Goal: Check status: Check status

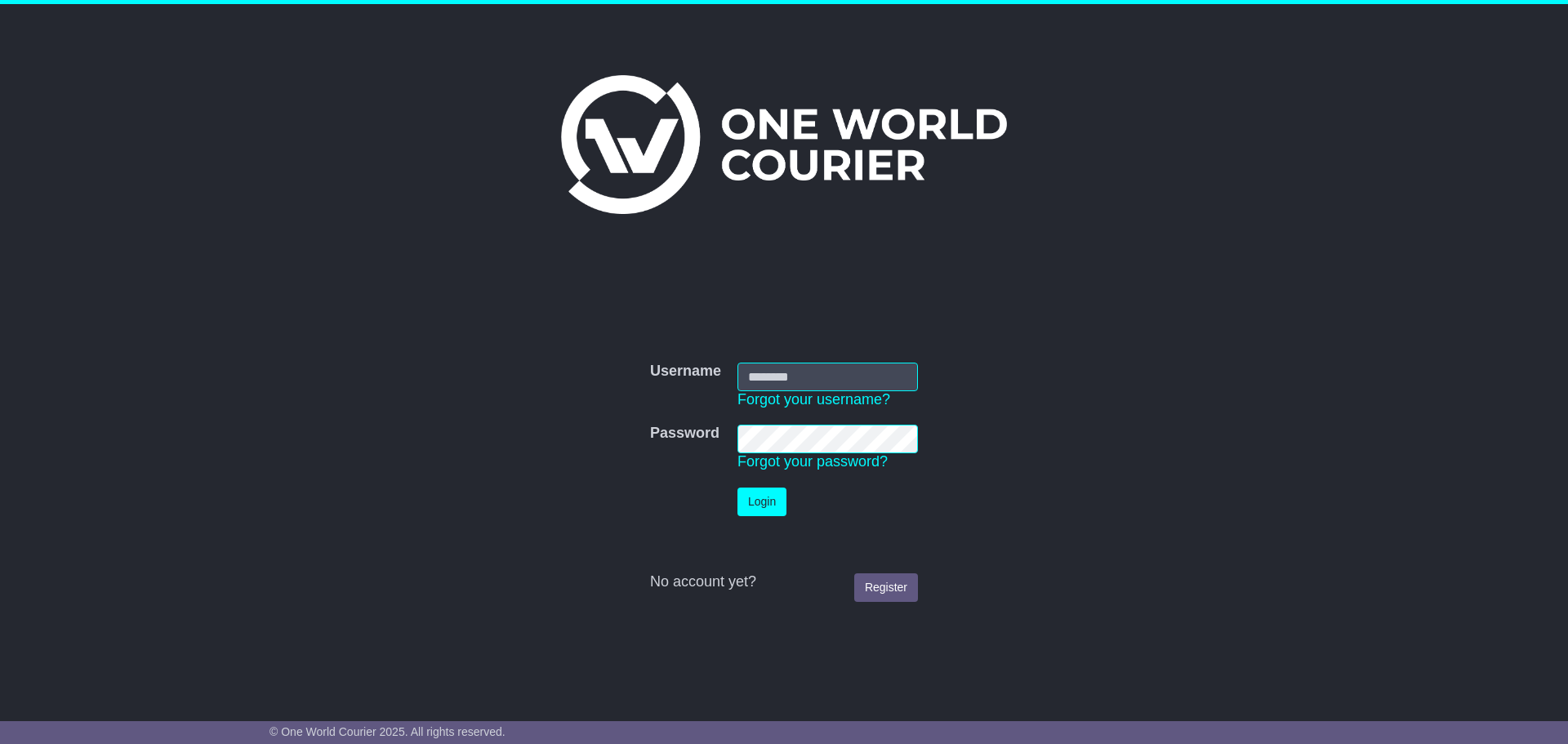
type input "**********"
click at [762, 506] on button "Login" at bounding box center [762, 502] width 49 height 29
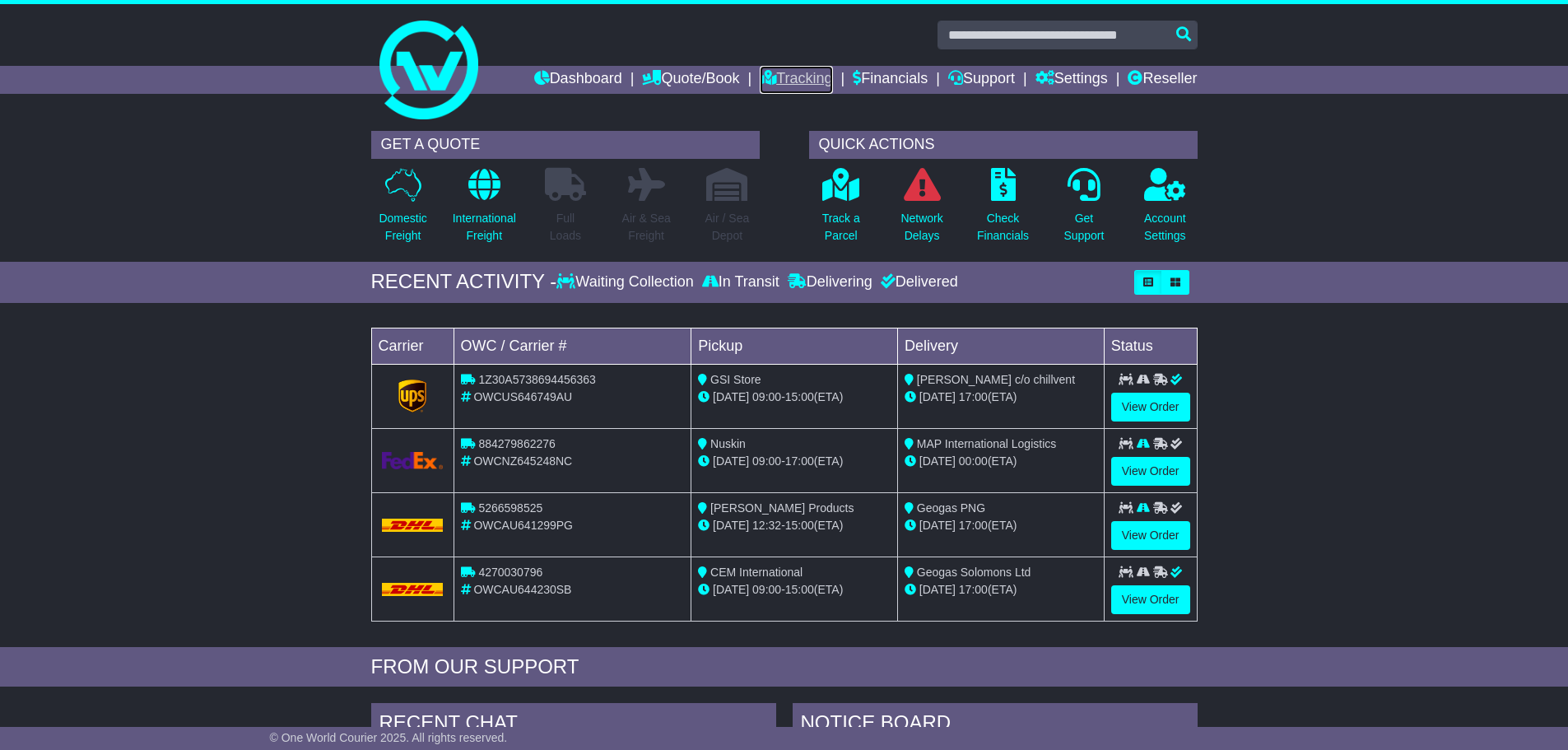
click at [780, 77] on link "Tracking" at bounding box center [795, 79] width 72 height 28
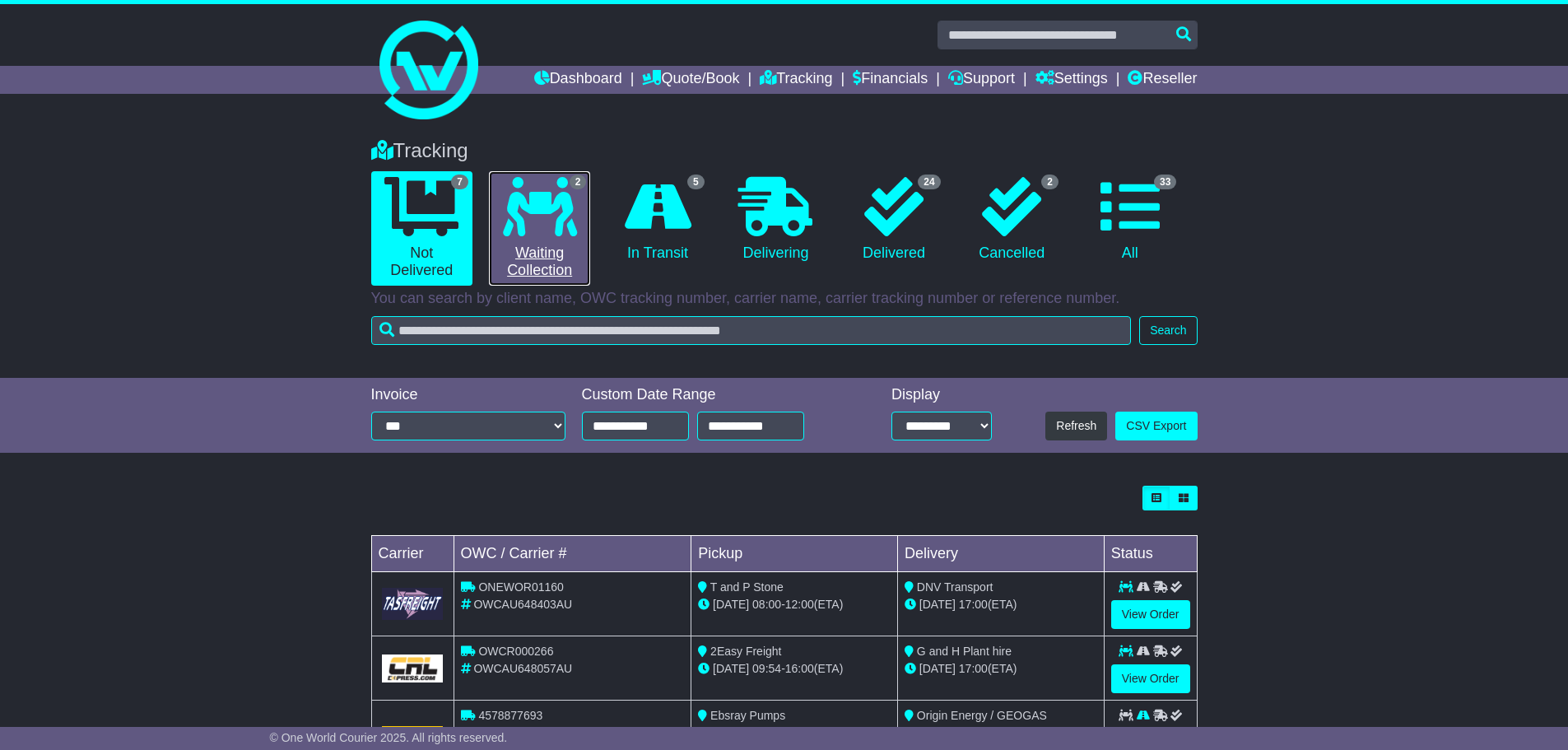
click at [575, 200] on icon at bounding box center [539, 206] width 74 height 59
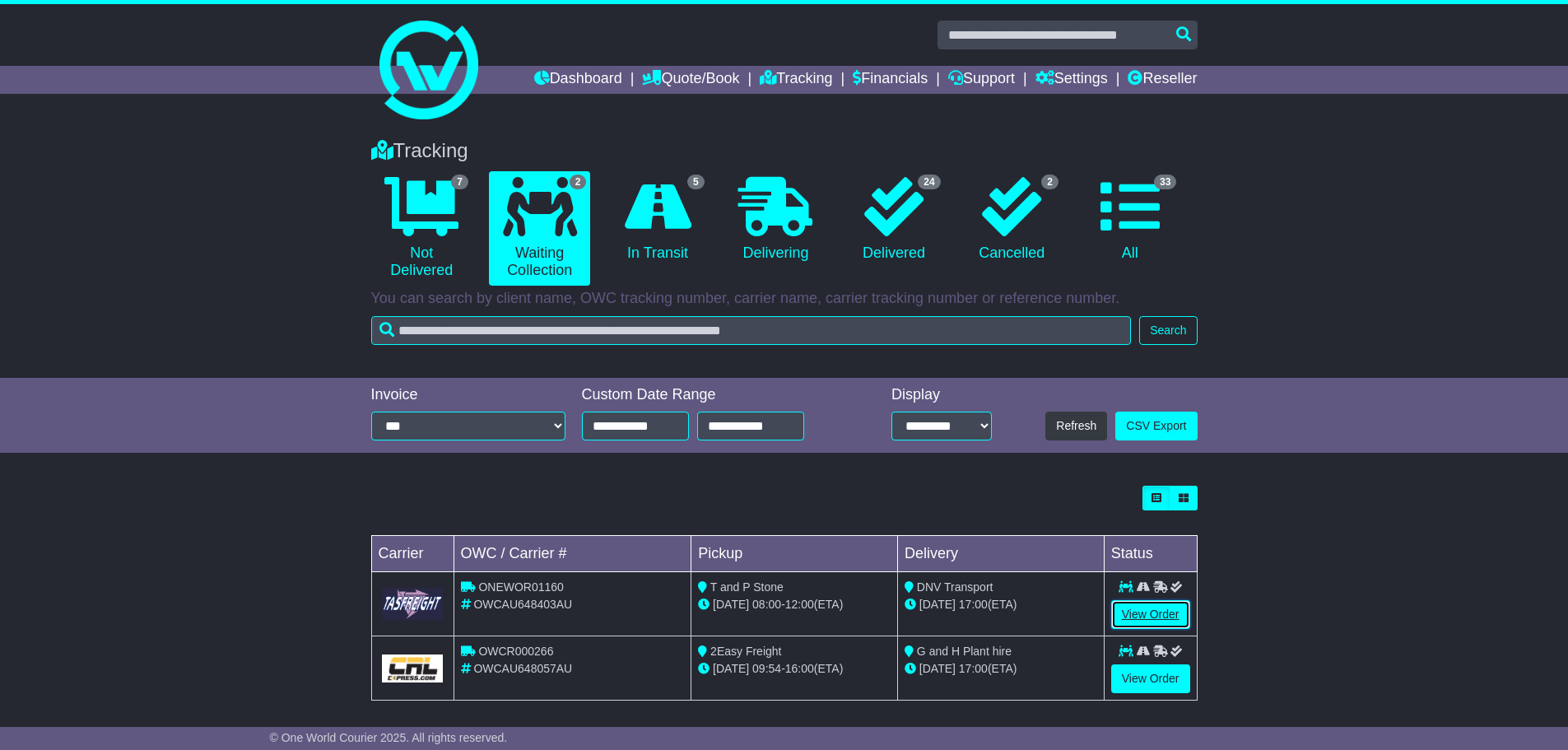
click at [1157, 613] on link "View Order" at bounding box center [1150, 614] width 79 height 29
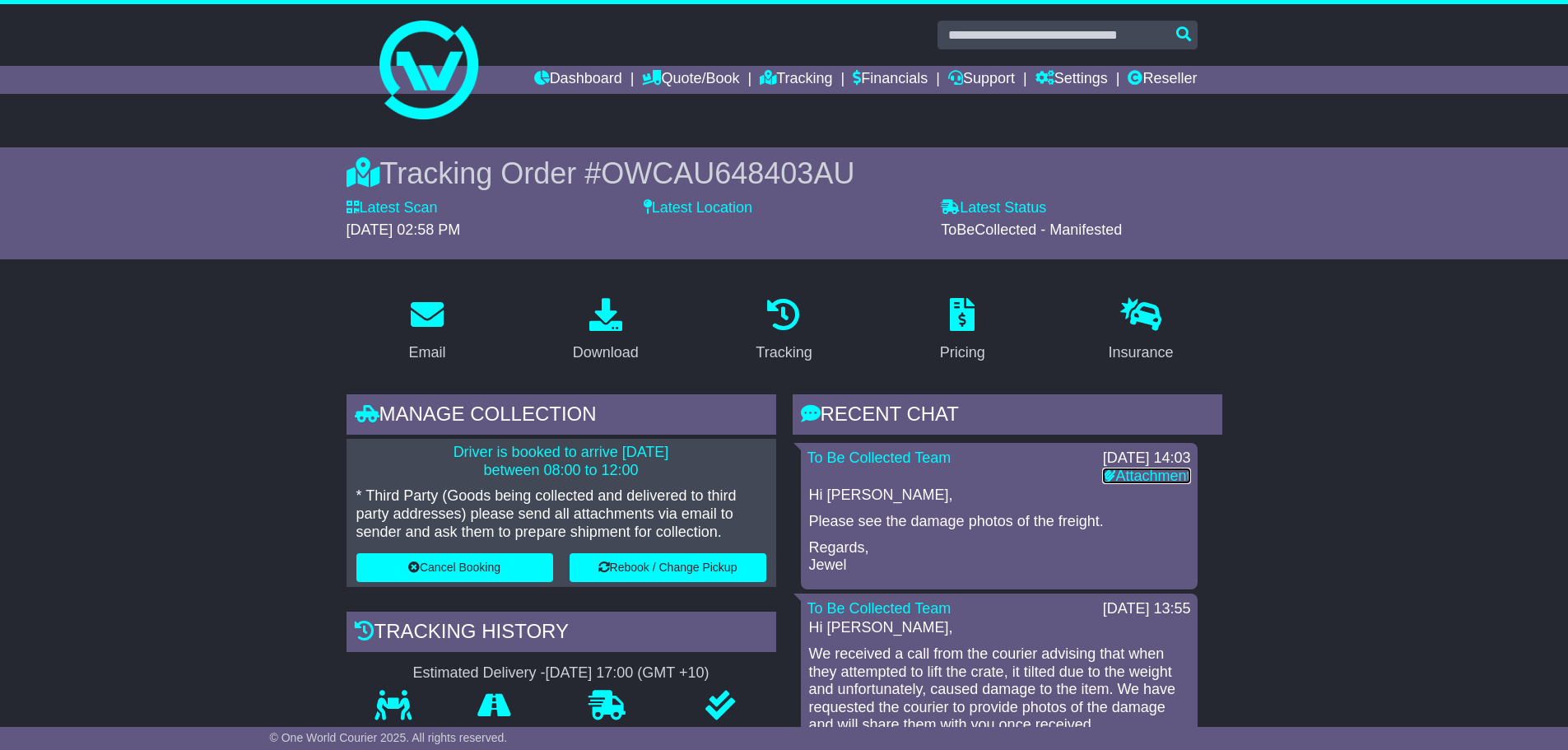
click at [1142, 473] on link "Attachment" at bounding box center [1146, 476] width 88 height 17
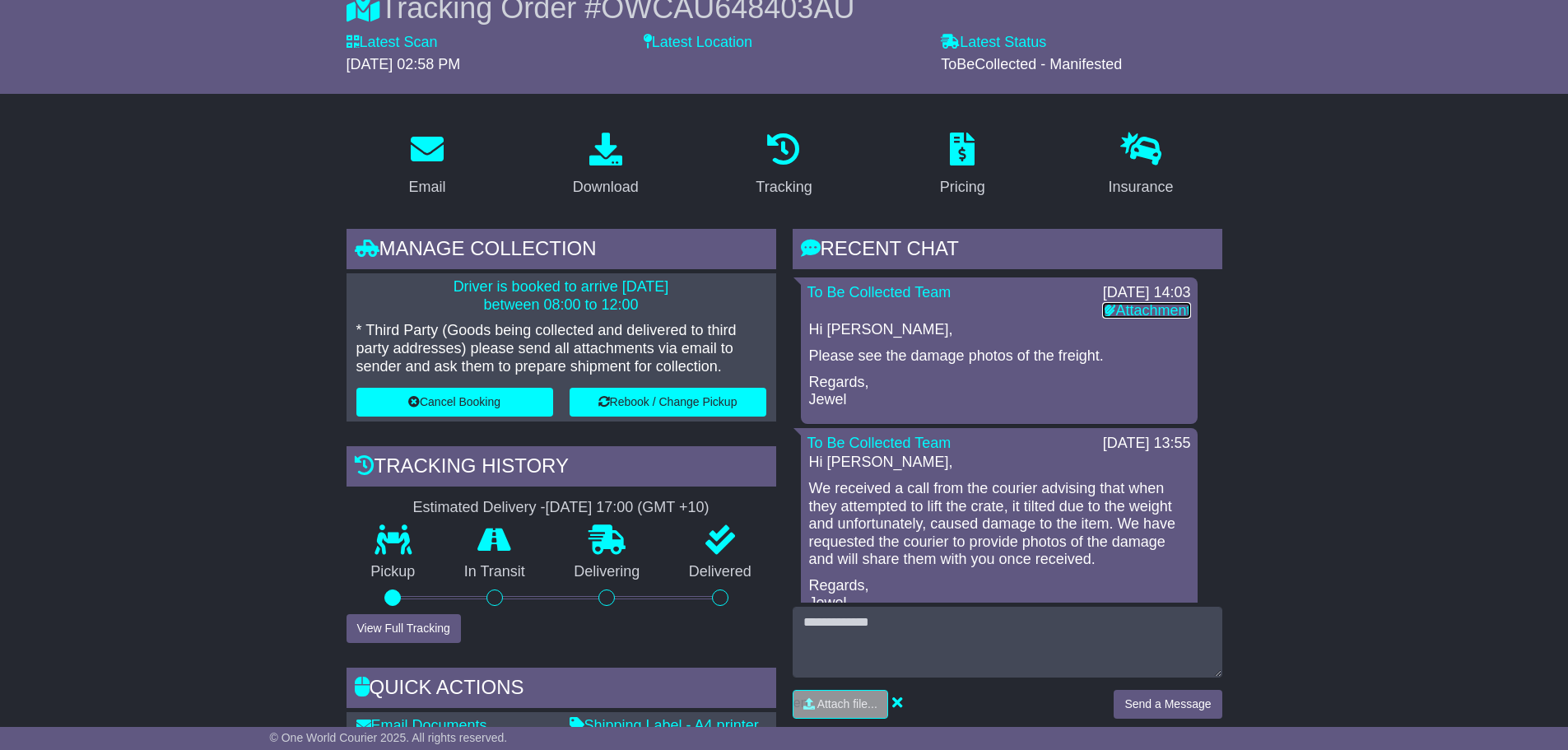
scroll to position [411, 0]
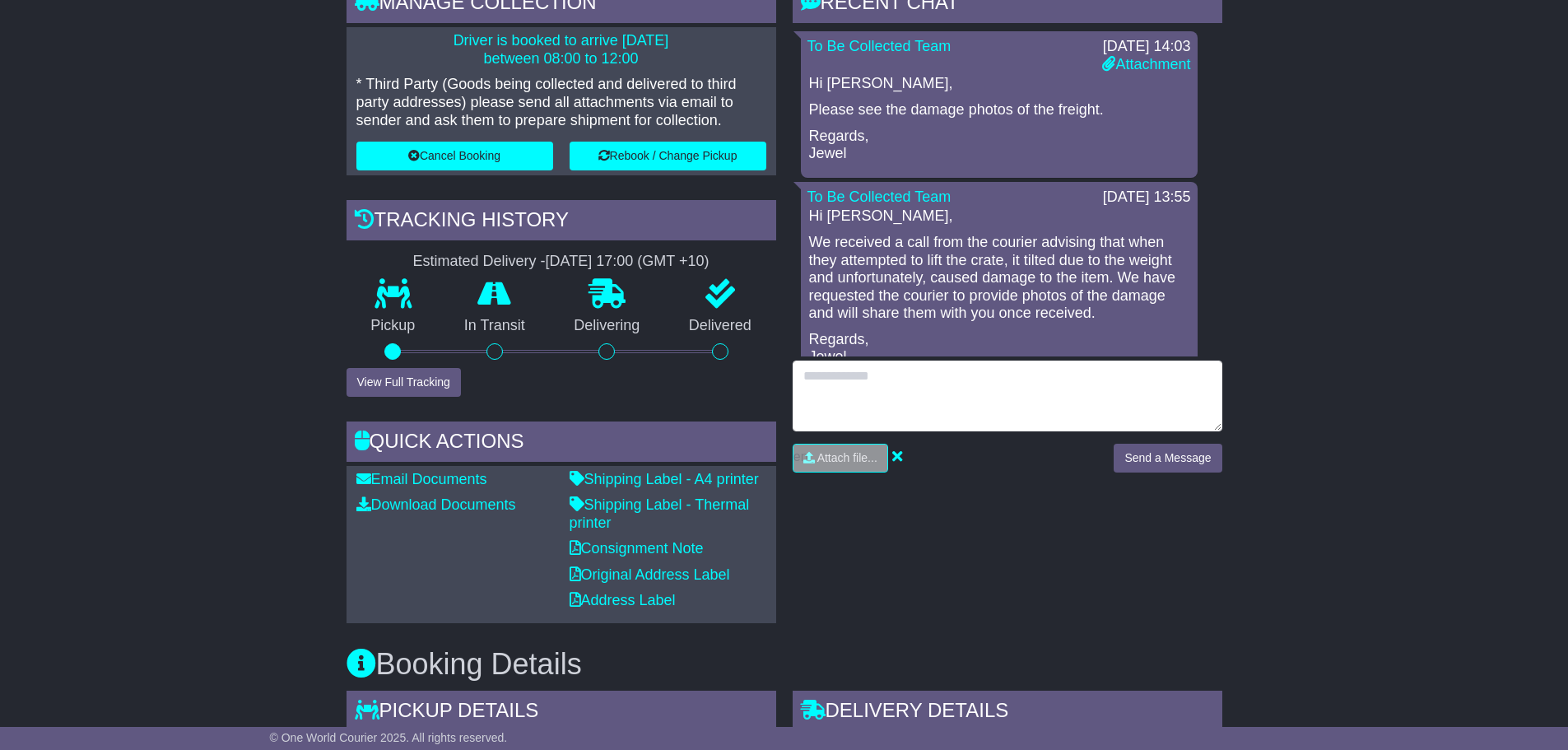
click at [960, 384] on textarea at bounding box center [1008, 397] width 430 height 71
type textarea "**********"
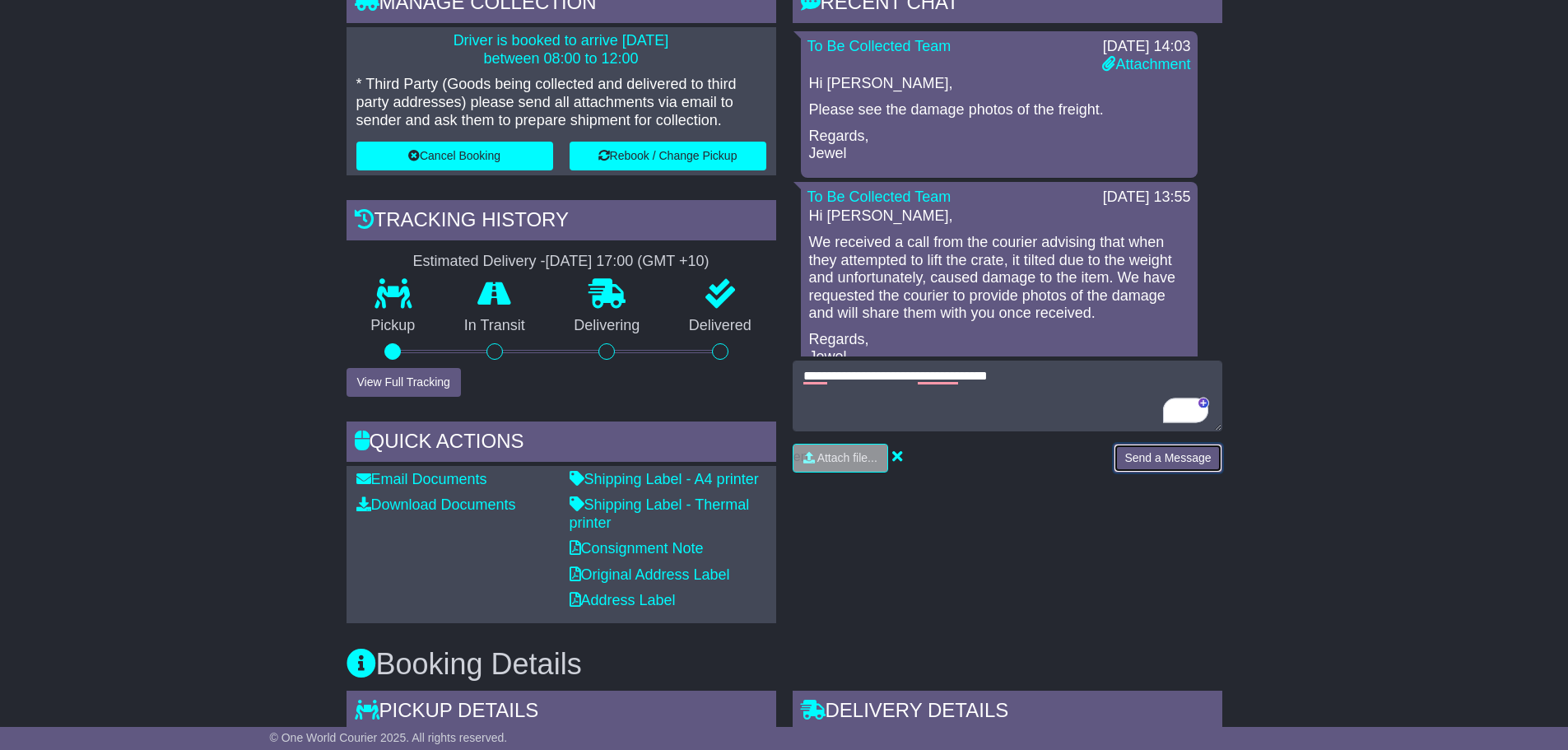
click at [1186, 453] on button "Send a Message" at bounding box center [1167, 457] width 108 height 29
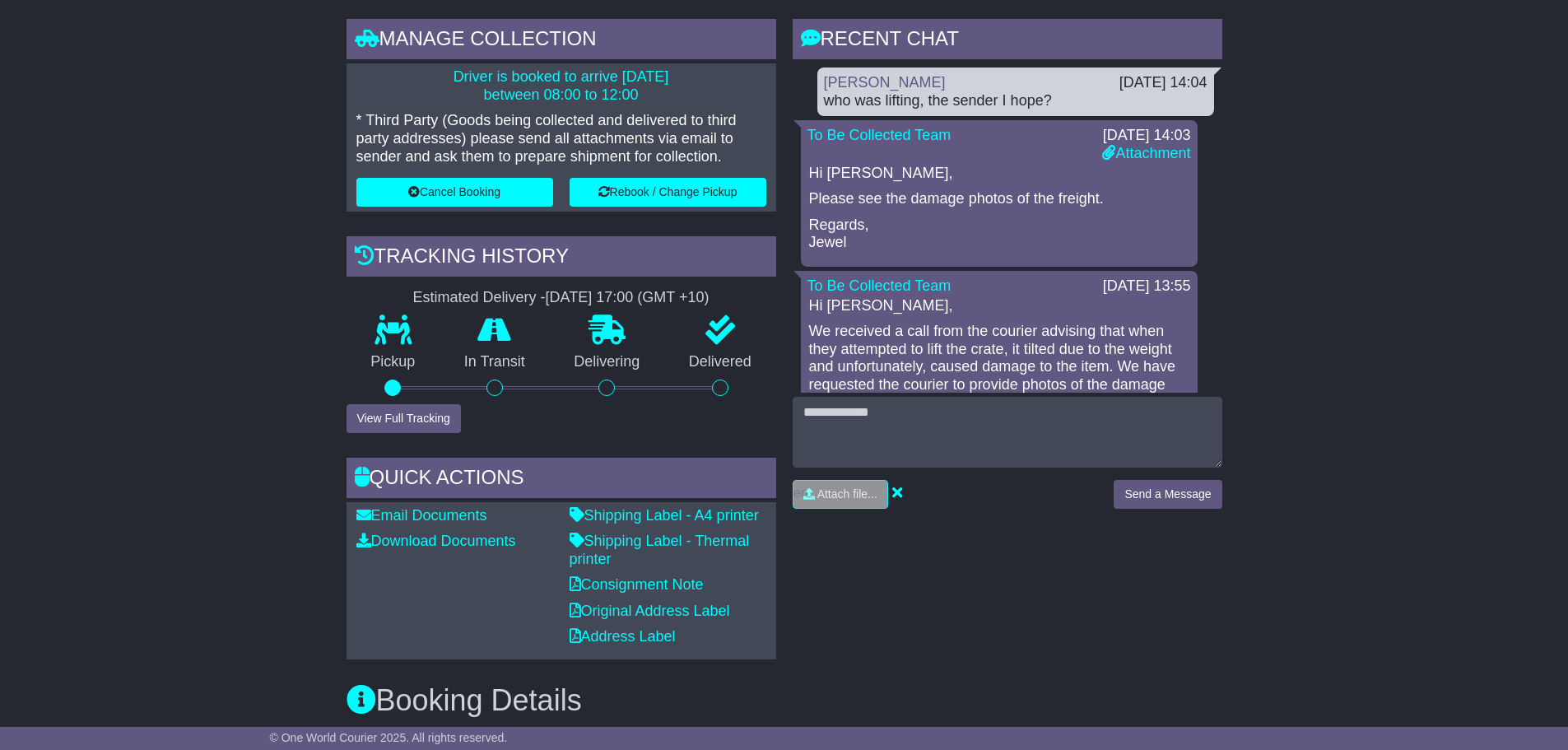
scroll to position [82, 0]
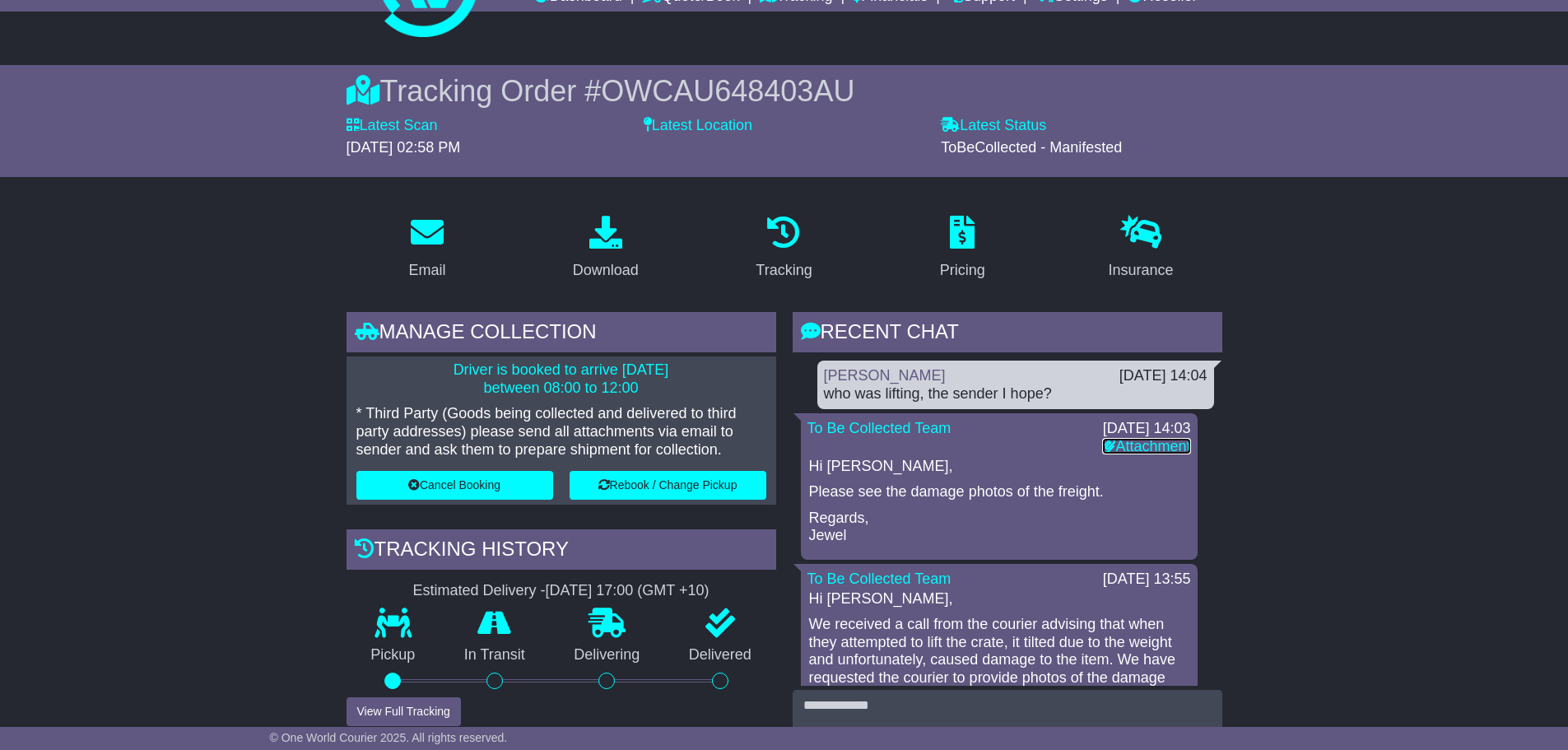
click at [1154, 445] on link "Attachment" at bounding box center [1146, 446] width 88 height 17
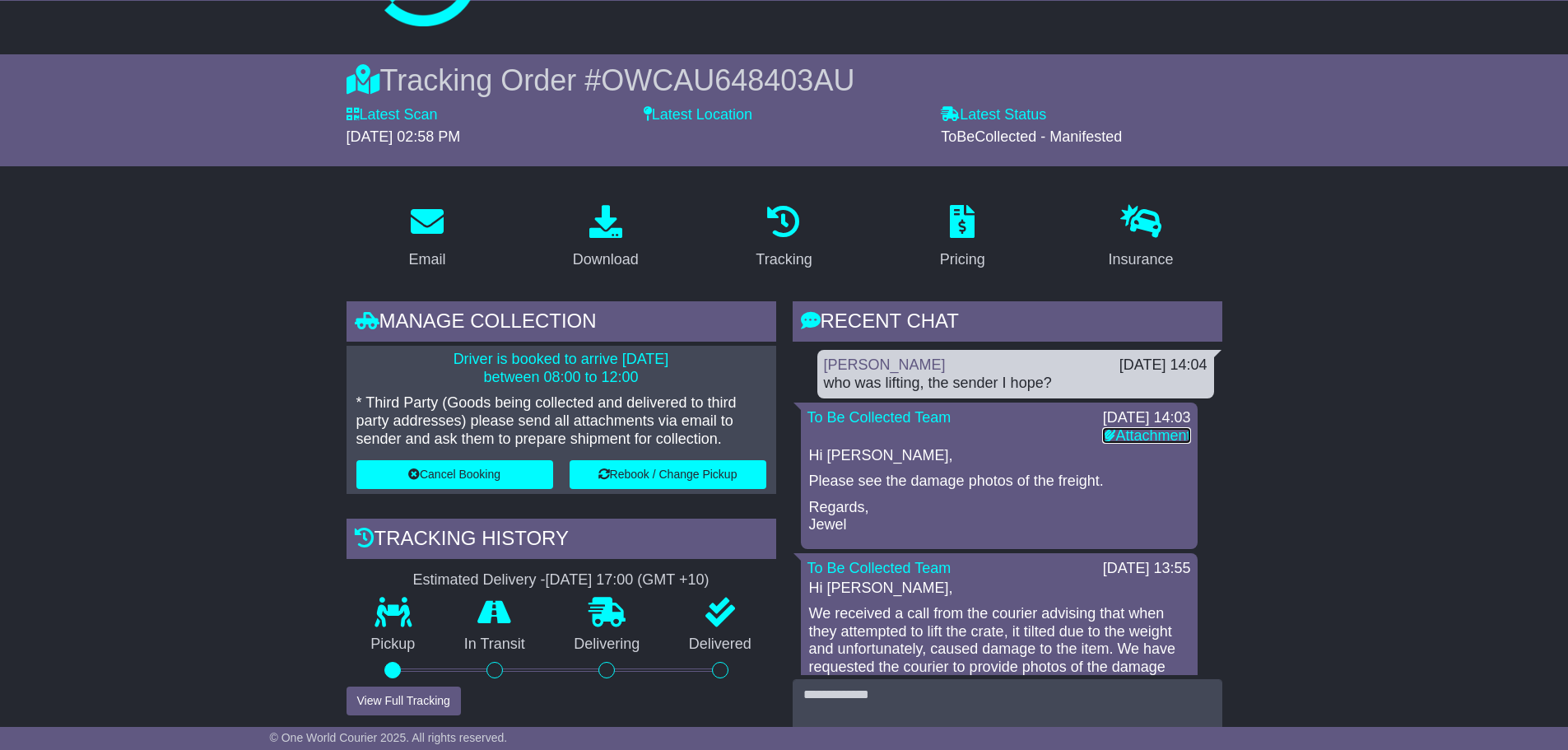
scroll to position [0, 0]
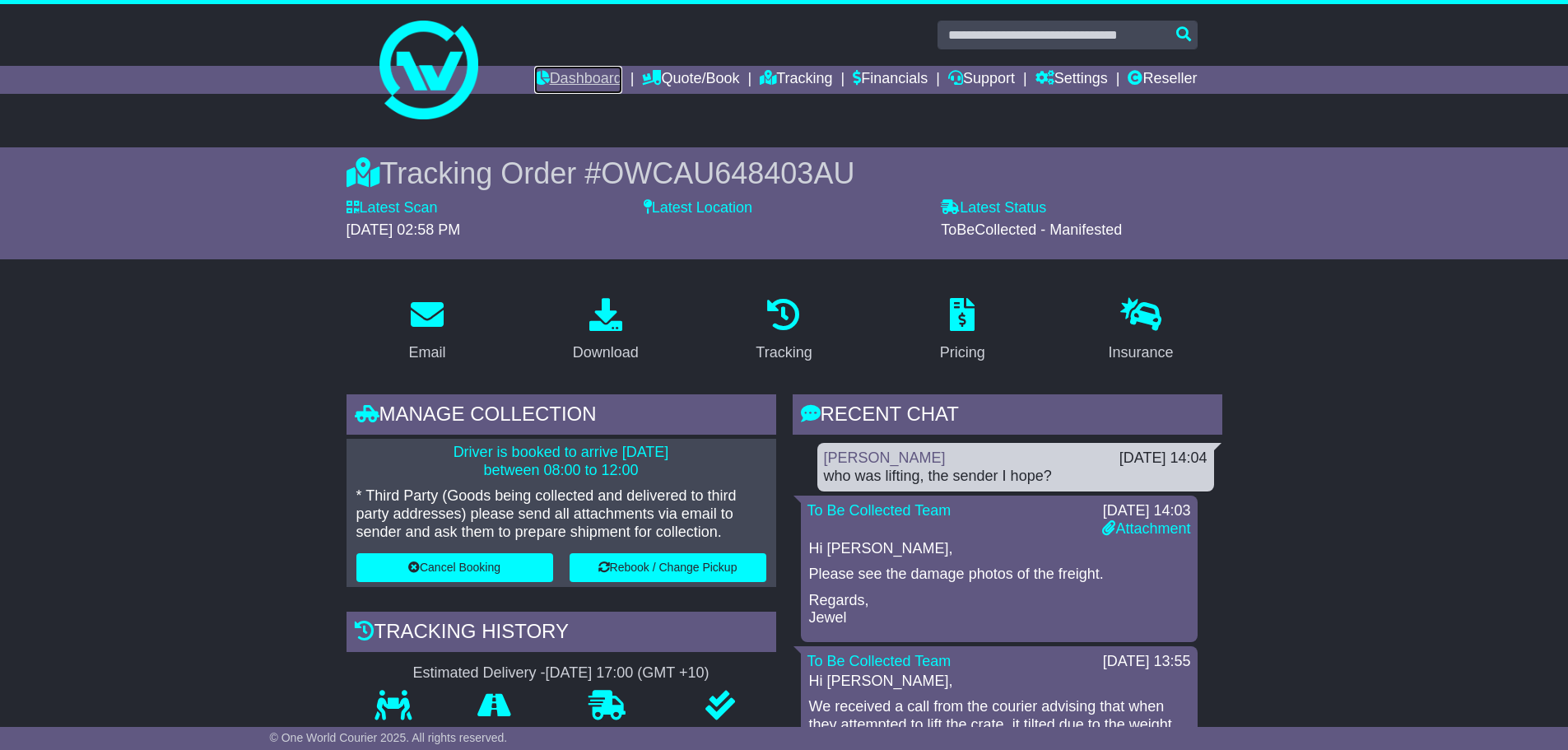
click at [550, 75] on link "Dashboard" at bounding box center [578, 79] width 88 height 28
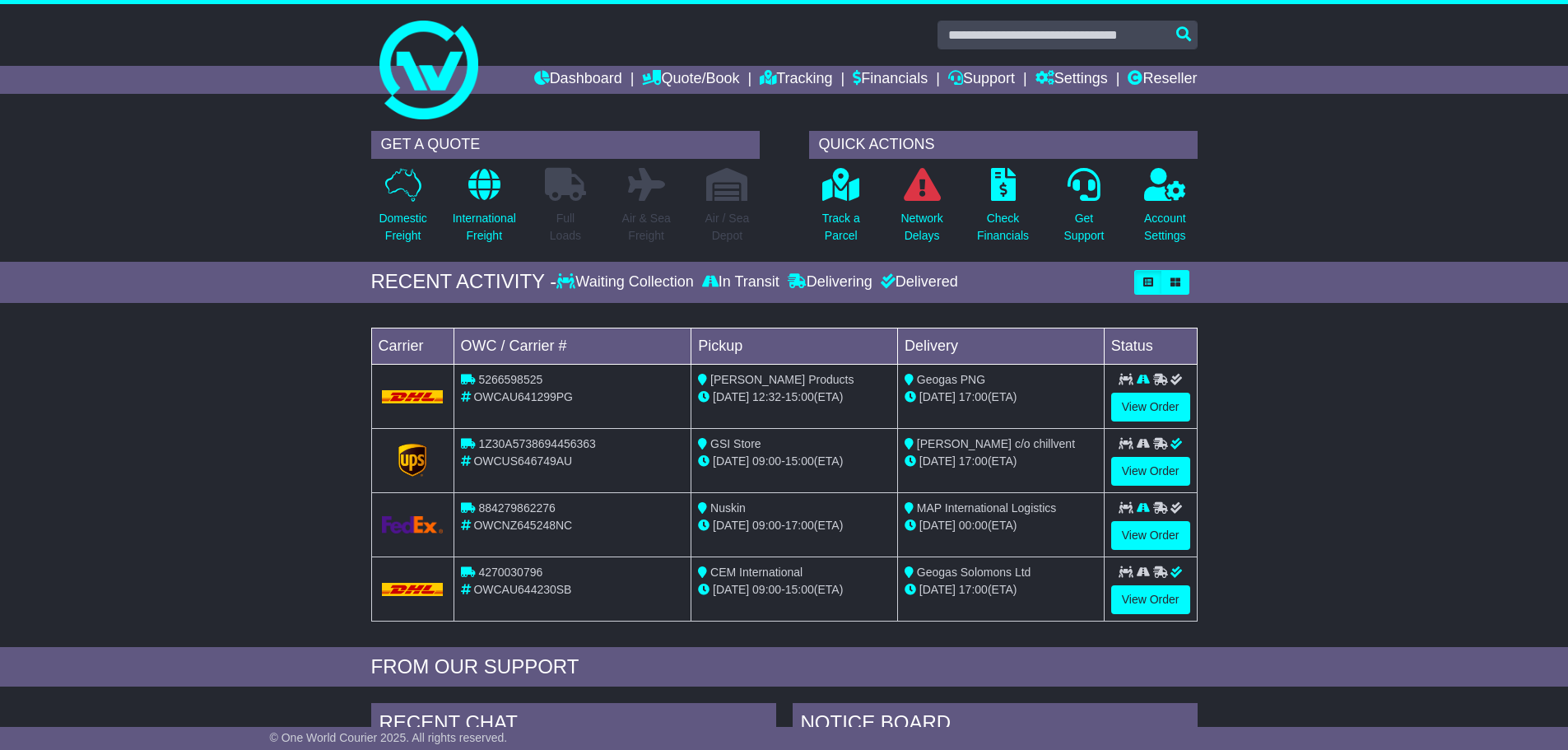
click at [1300, 406] on div "Loading... No bookings found Carrier OWC / Carrier # Pickup Delivery Status 526…" at bounding box center [784, 479] width 1568 height 336
click at [789, 75] on link "Tracking" at bounding box center [795, 79] width 72 height 28
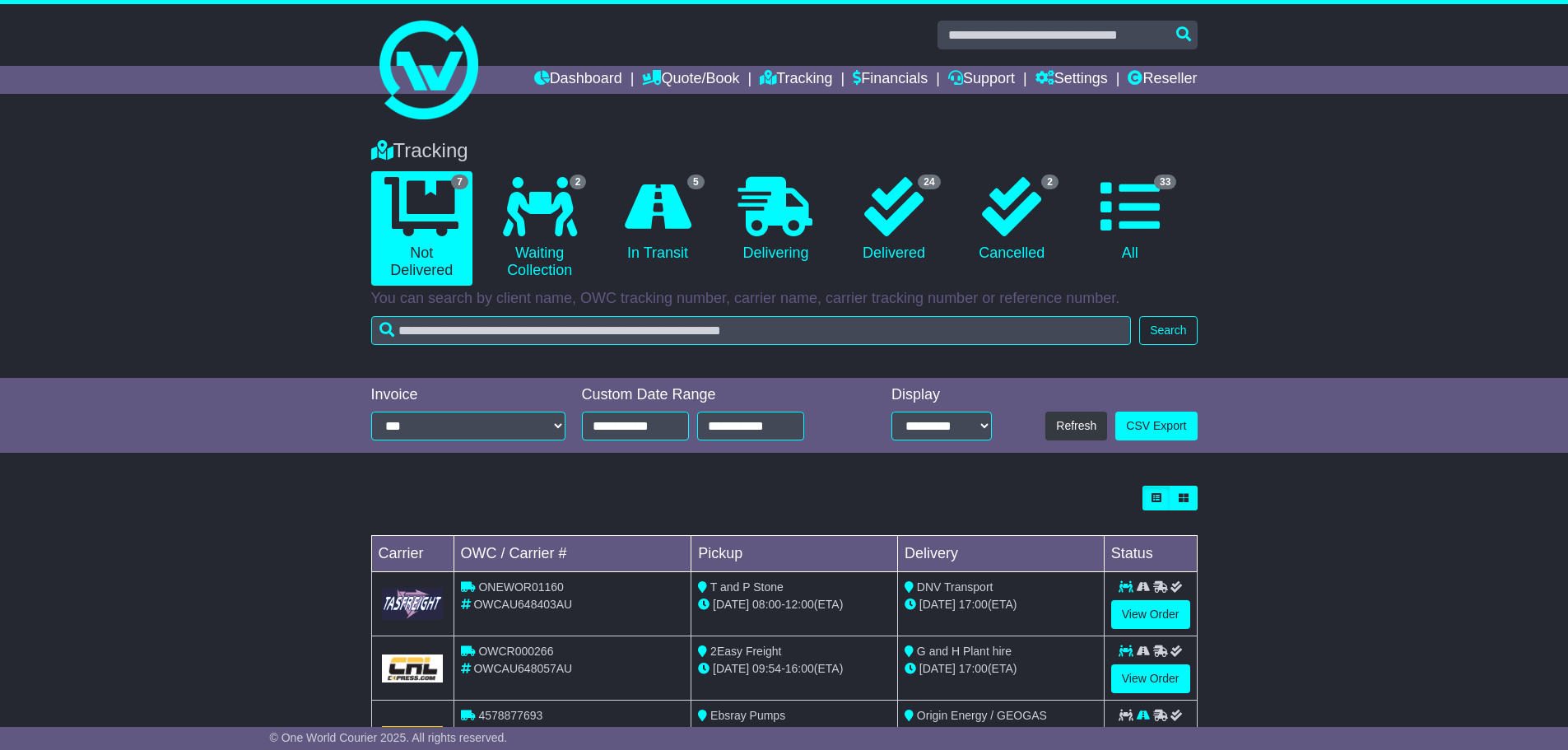
click at [824, 588] on div "T and P Stone" at bounding box center [794, 587] width 193 height 17
click at [1145, 610] on link "View Order" at bounding box center [1150, 614] width 79 height 29
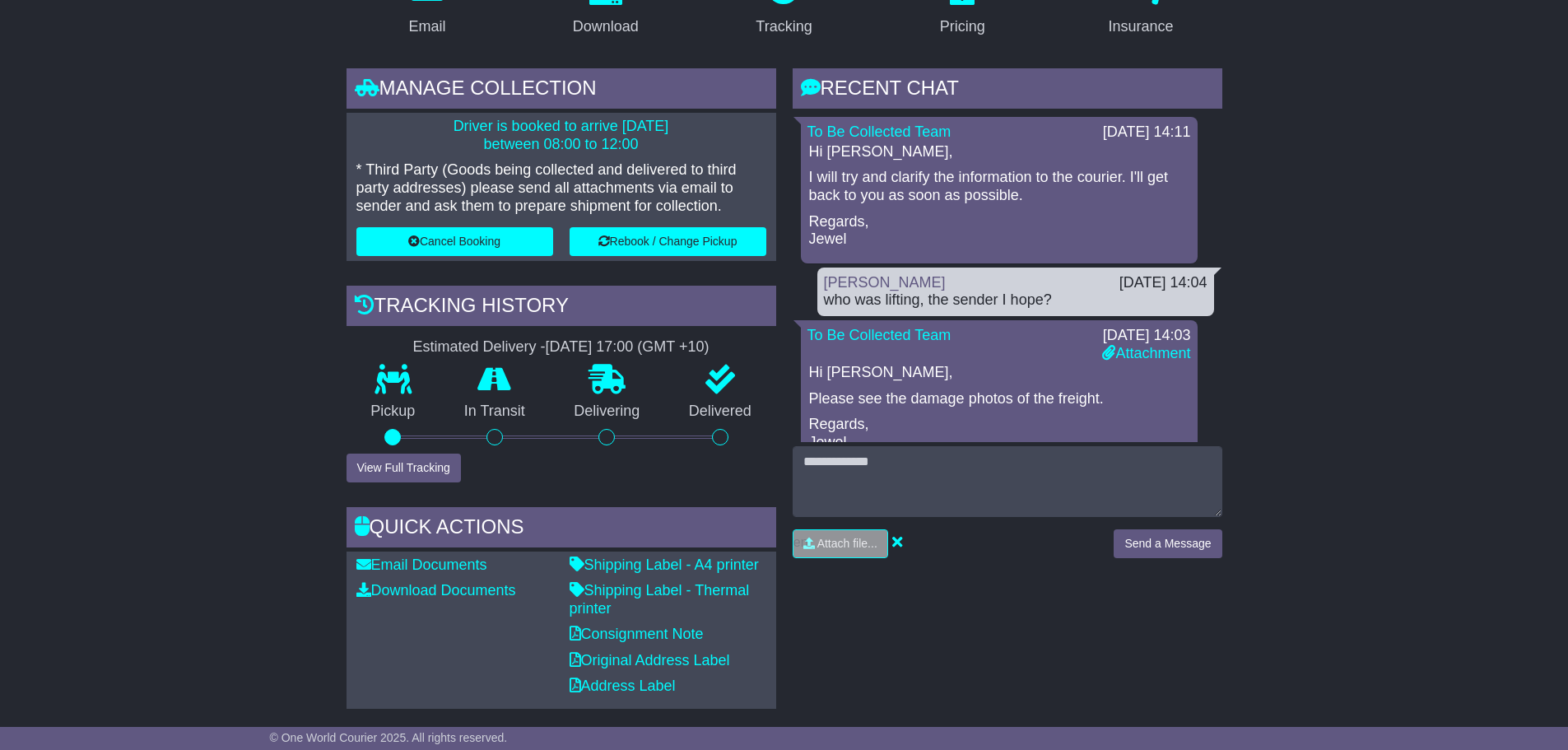
scroll to position [411, 0]
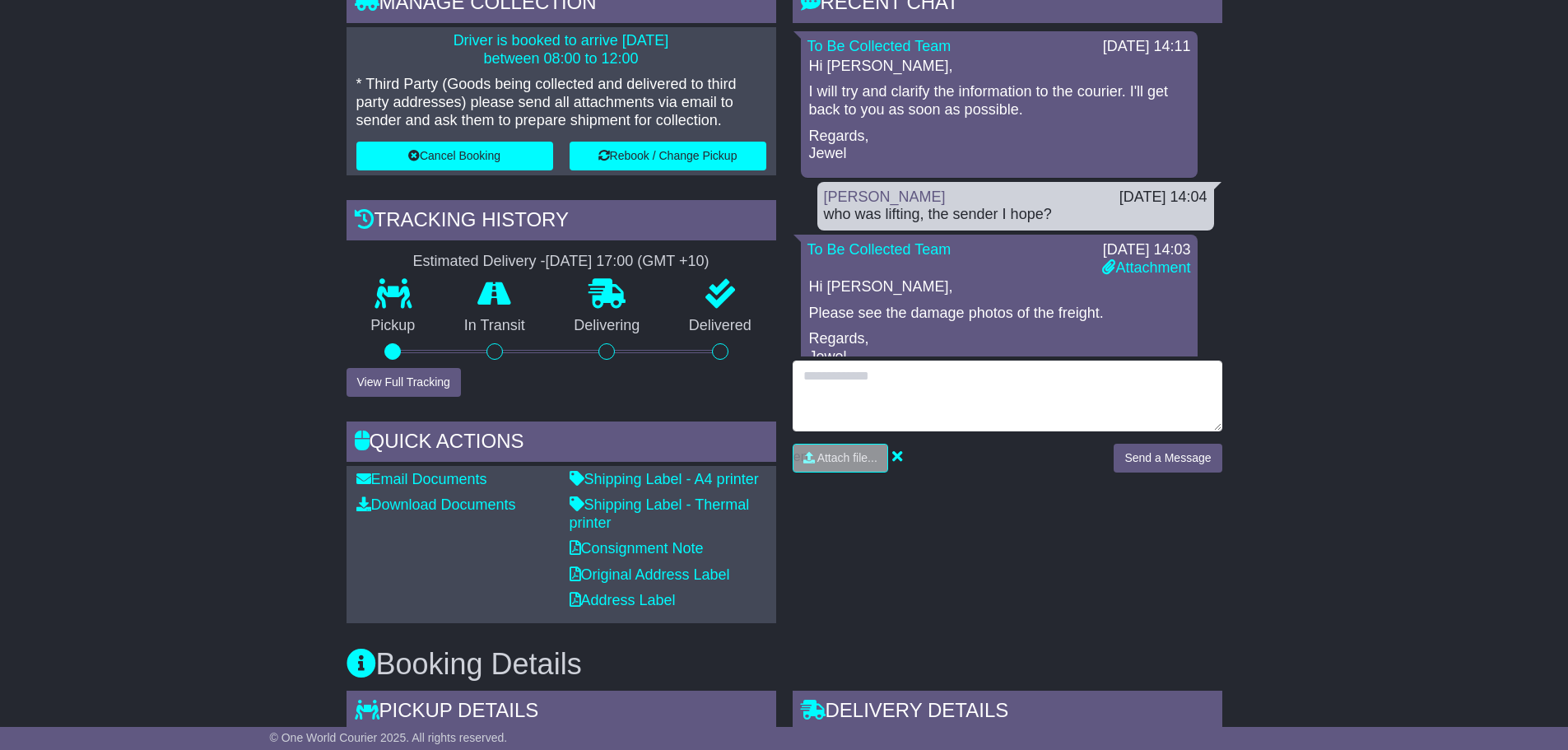
click at [939, 386] on textarea at bounding box center [1008, 397] width 430 height 71
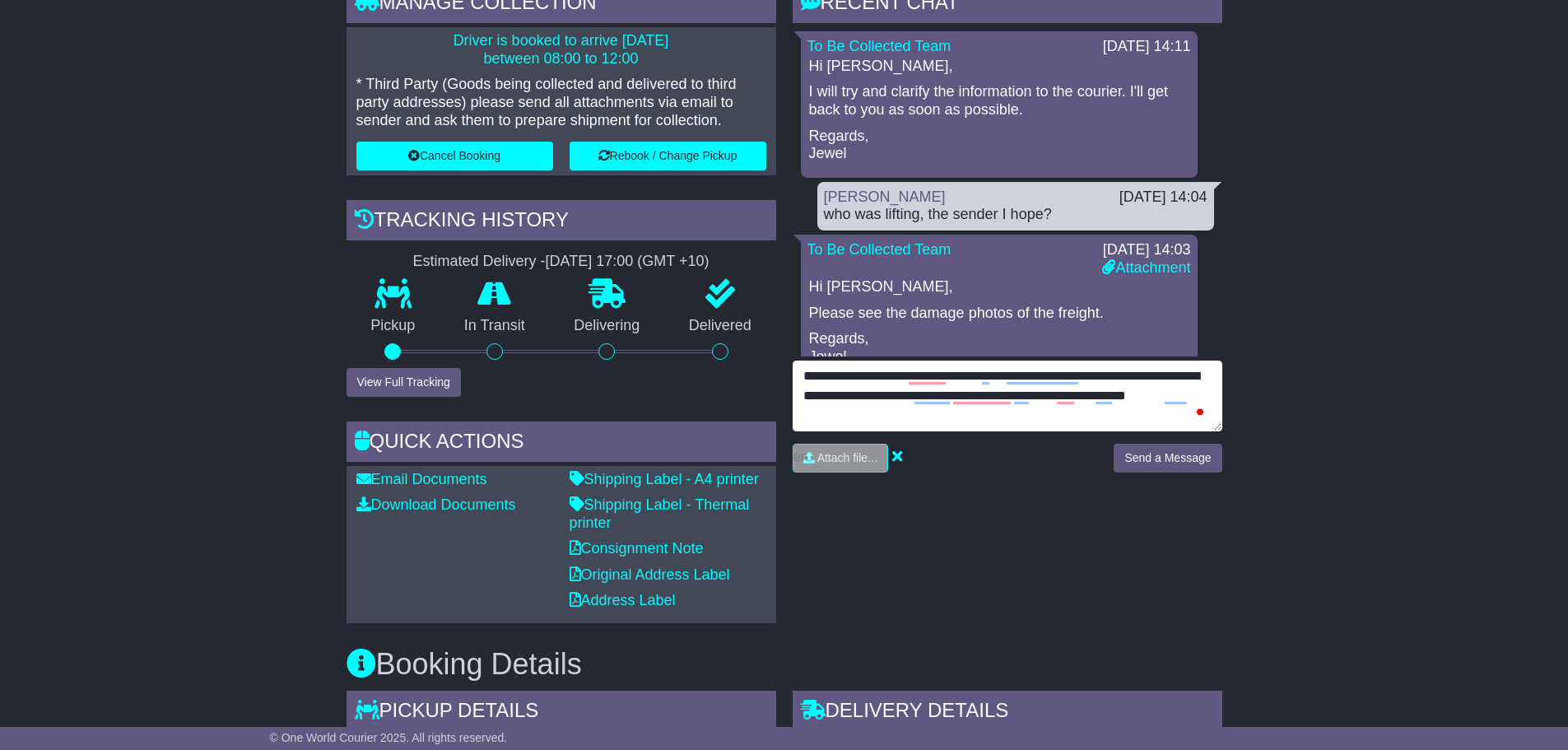
type textarea "**********"
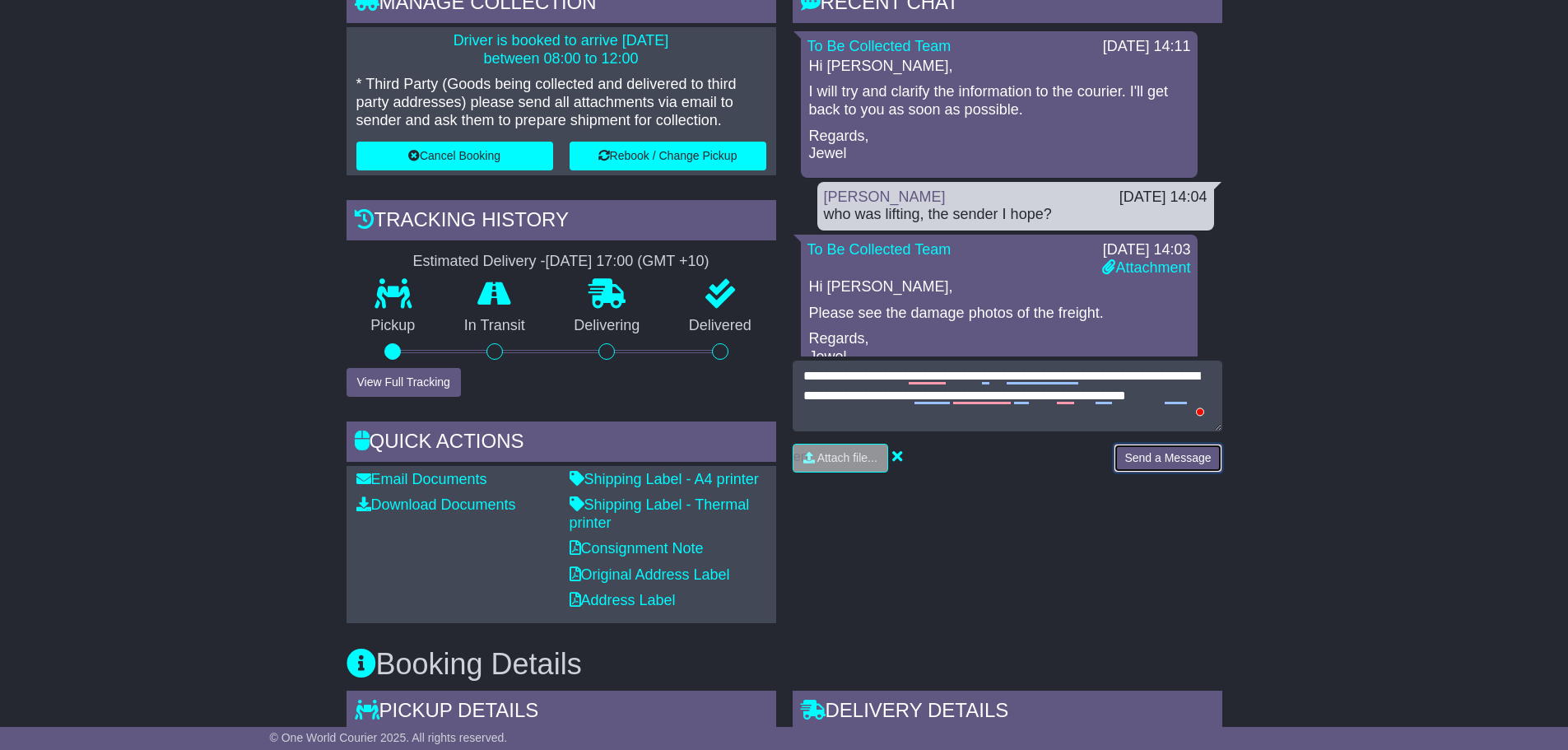
click at [1164, 452] on button "Send a Message" at bounding box center [1167, 457] width 108 height 29
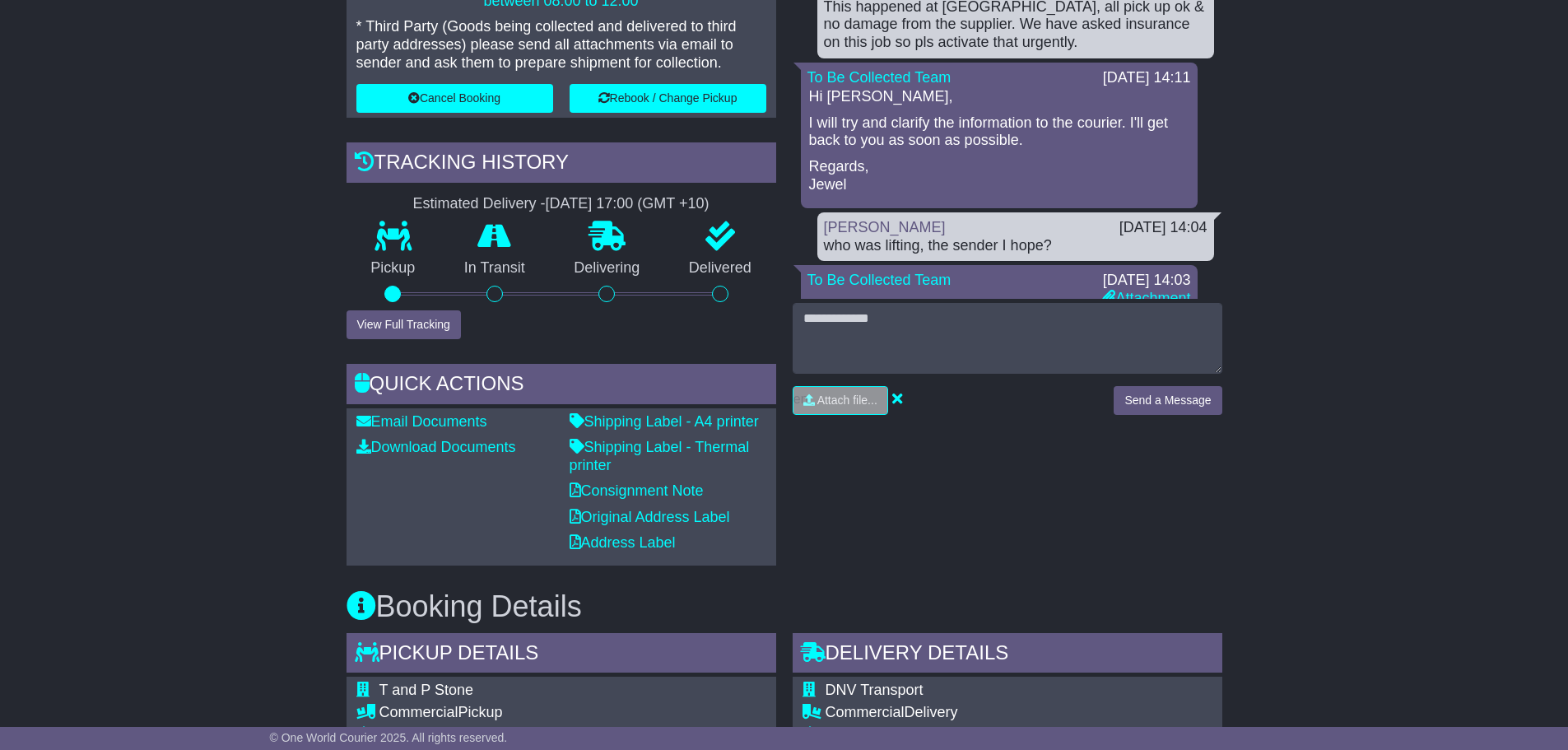
scroll to position [494, 0]
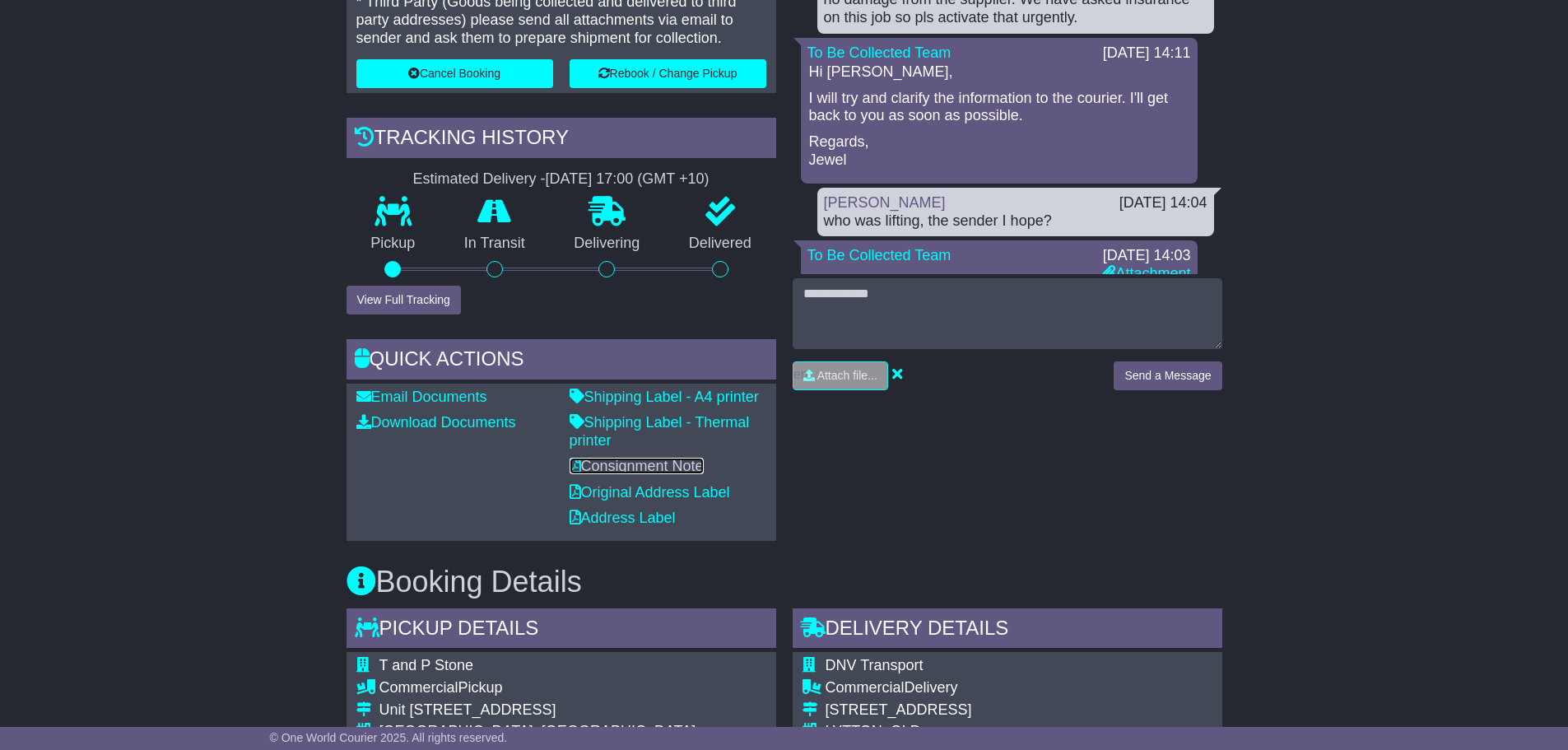
click at [676, 467] on link "Consignment Note" at bounding box center [636, 466] width 134 height 17
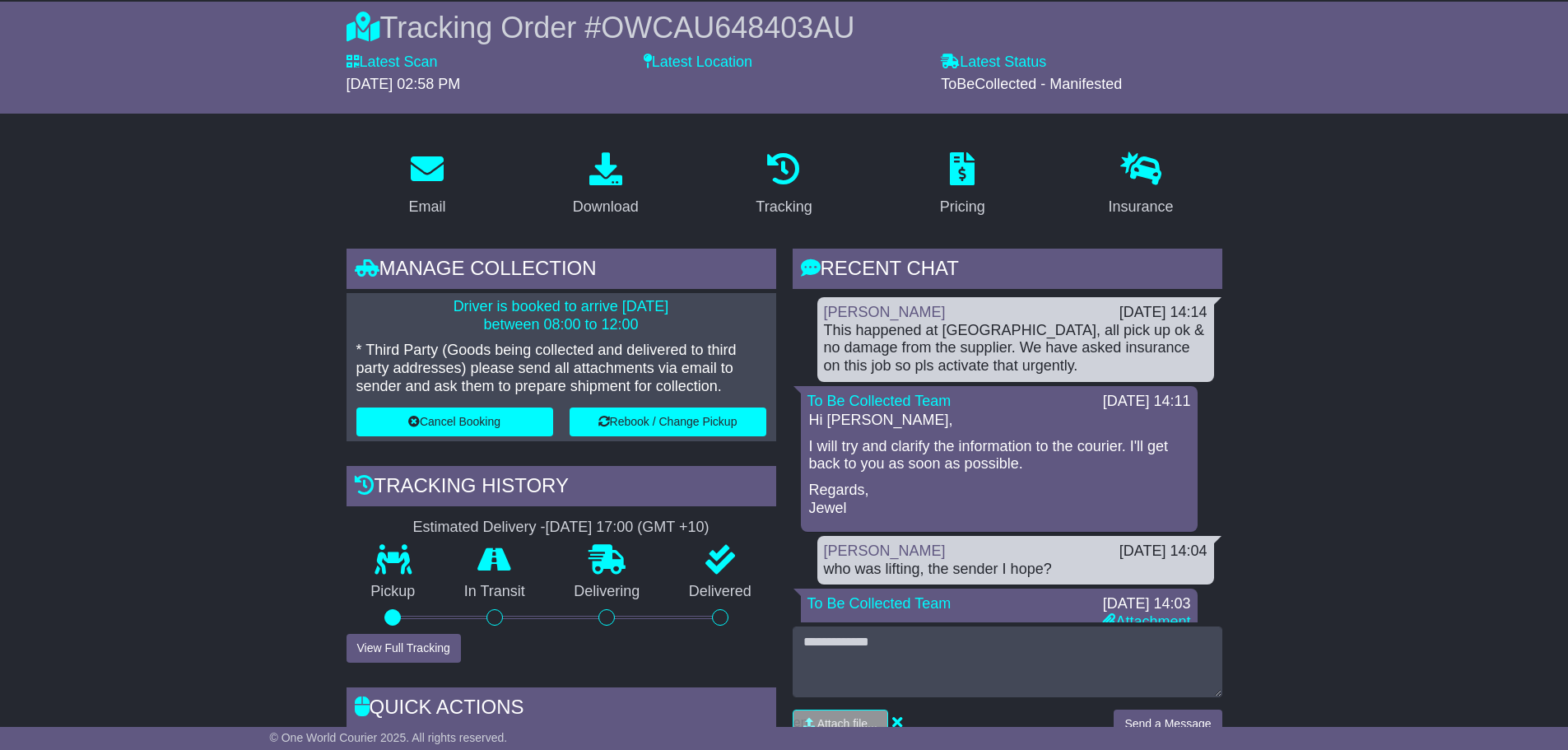
scroll to position [0, 0]
